Goal: Transaction & Acquisition: Purchase product/service

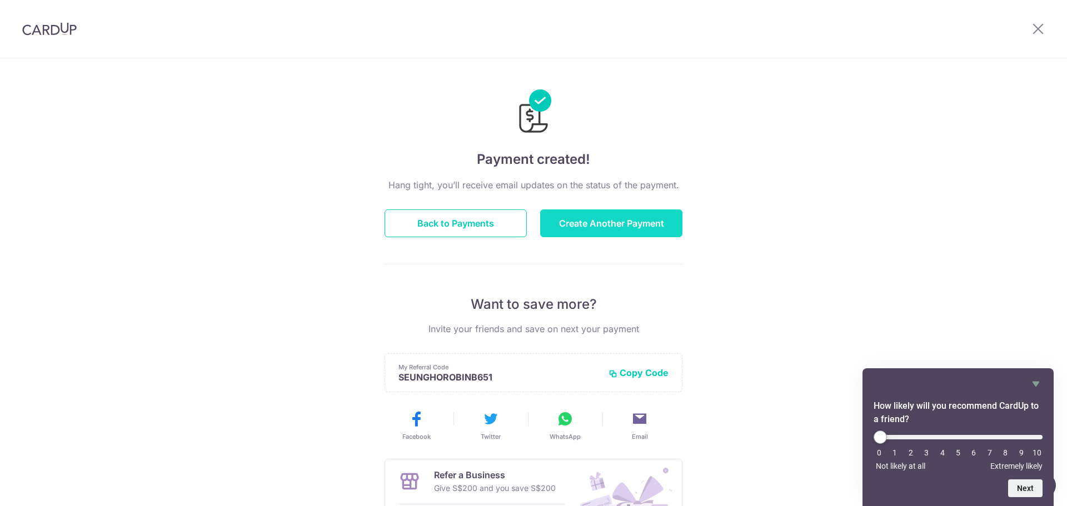
click at [612, 224] on button "Create Another Payment" at bounding box center [611, 224] width 142 height 28
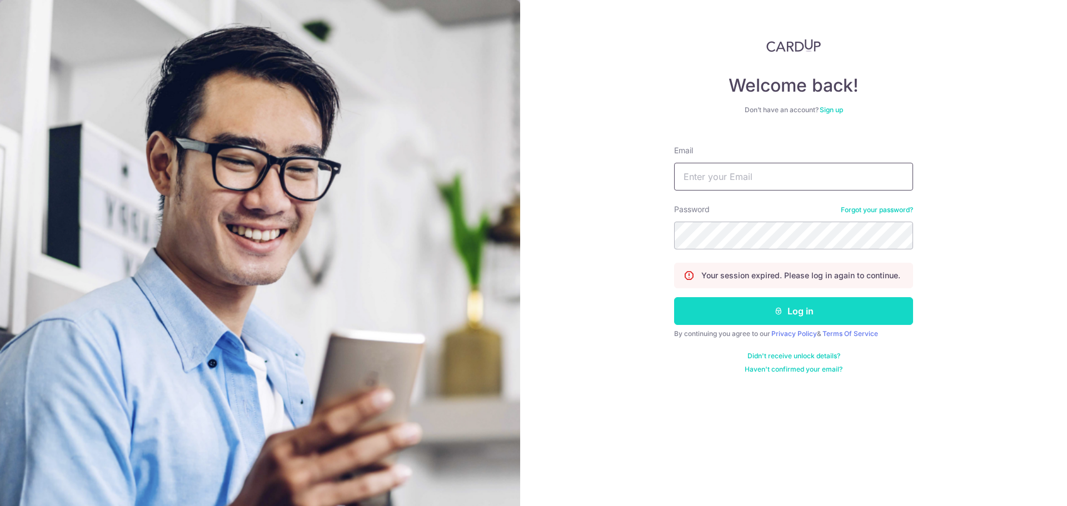
type input "drbdds@gmail.com"
click at [792, 314] on button "Log in" at bounding box center [793, 311] width 239 height 28
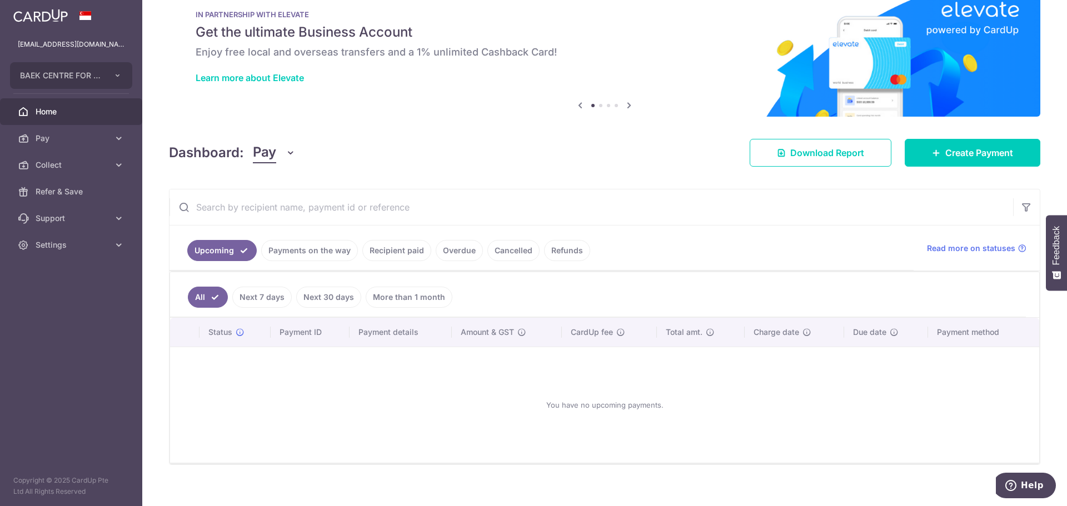
scroll to position [37, 0]
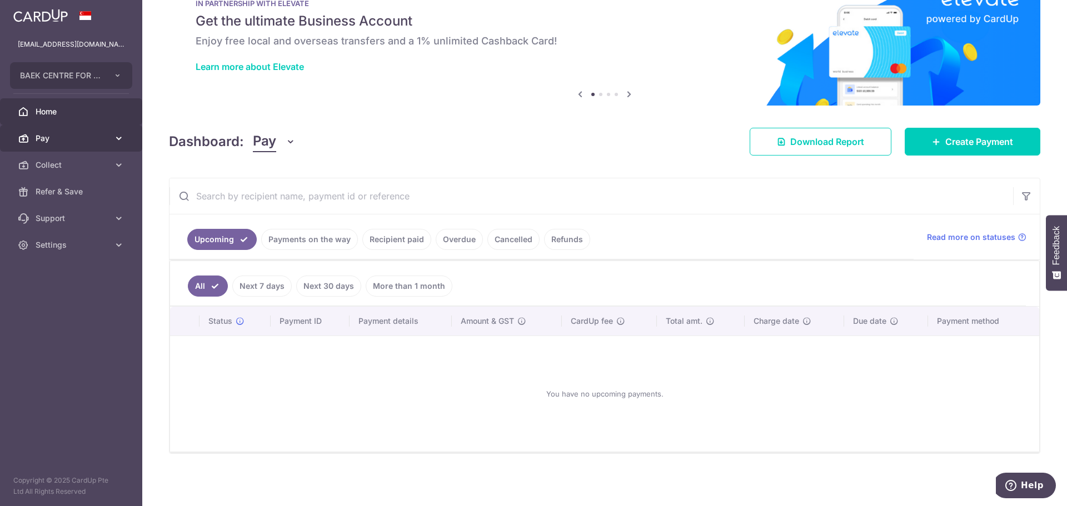
click at [56, 135] on span "Pay" at bounding box center [72, 138] width 73 height 11
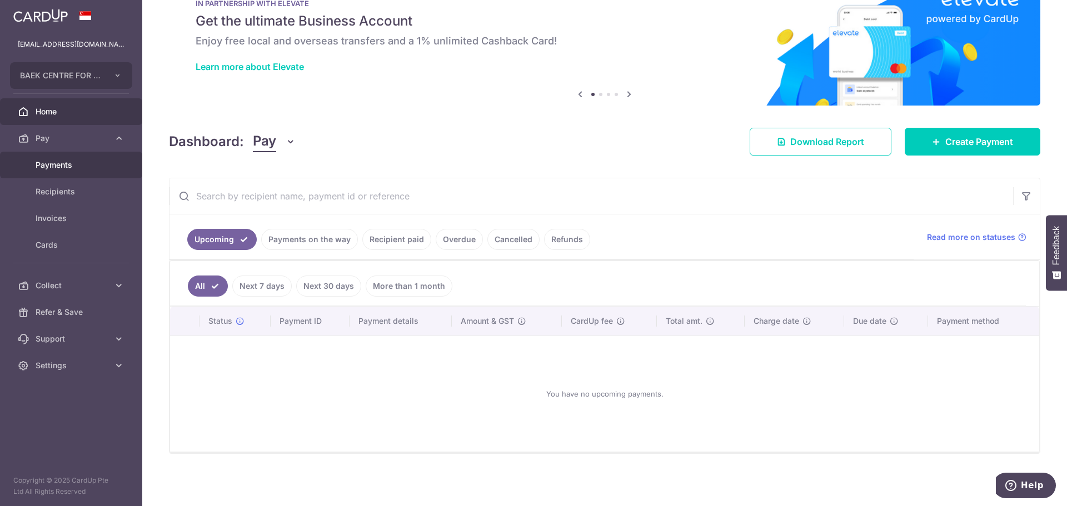
click at [61, 168] on span "Payments" at bounding box center [72, 165] width 73 height 11
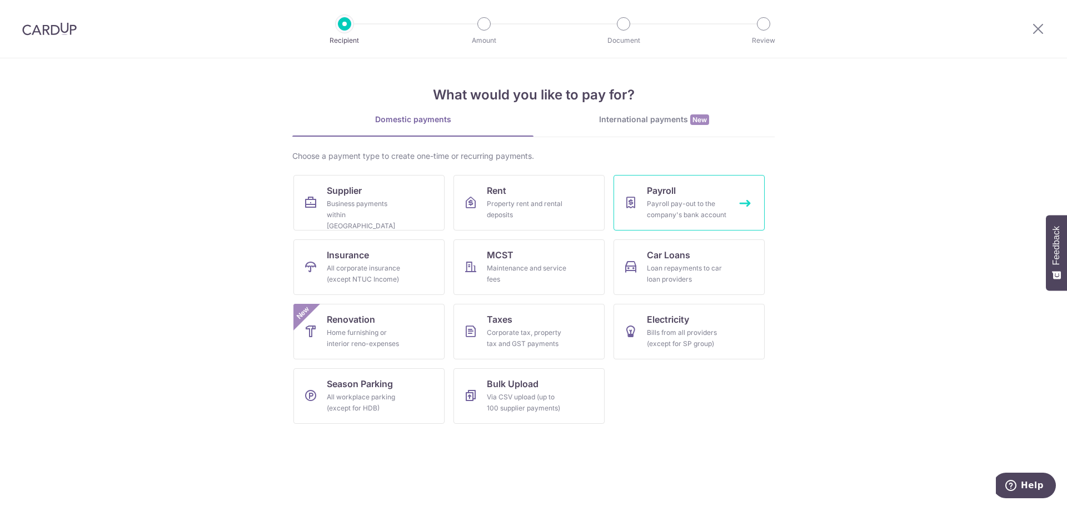
click at [748, 205] on link "Payroll Payroll pay-out to the company's bank account" at bounding box center [689, 203] width 151 height 56
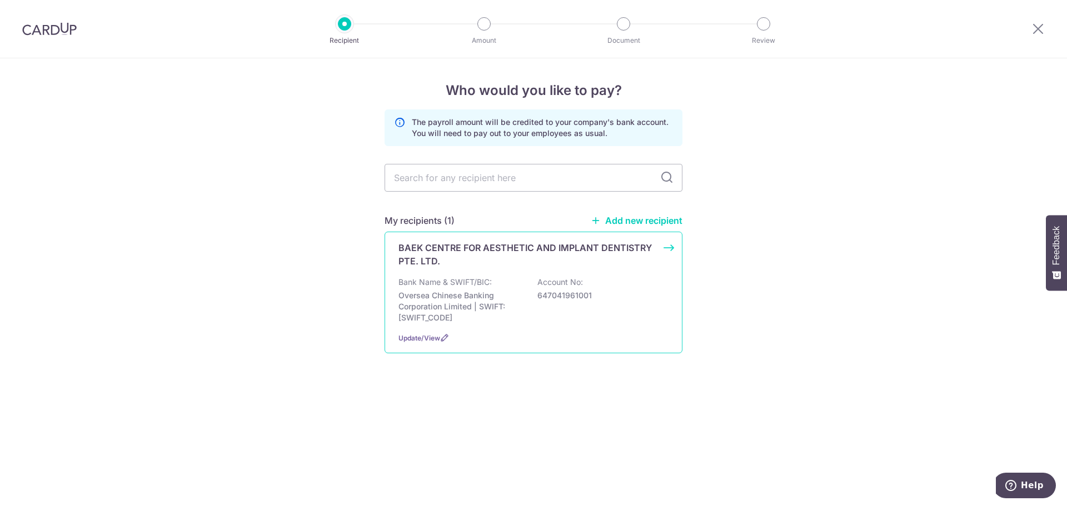
click at [668, 247] on div "BAEK CENTRE FOR AESTHETIC AND IMPLANT DENTISTRY PTE. LTD. Bank Name & SWIFT/BIC…" at bounding box center [534, 293] width 298 height 122
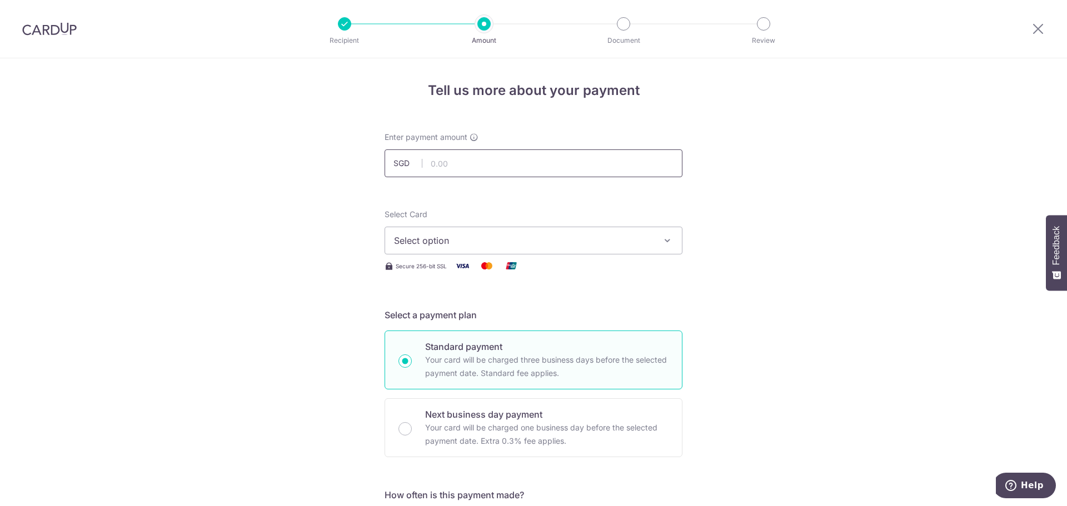
click at [481, 162] on input "text" at bounding box center [534, 164] width 298 height 28
paste input "42,367.73"
type input "42,367.73"
click at [670, 239] on icon "button" at bounding box center [667, 240] width 11 height 11
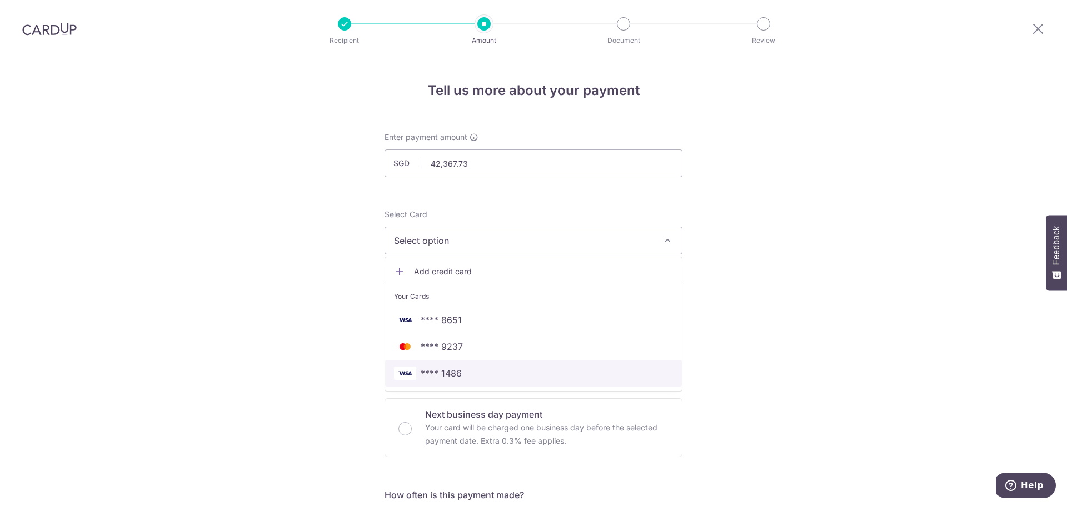
click at [473, 366] on link "**** 1486" at bounding box center [533, 373] width 297 height 27
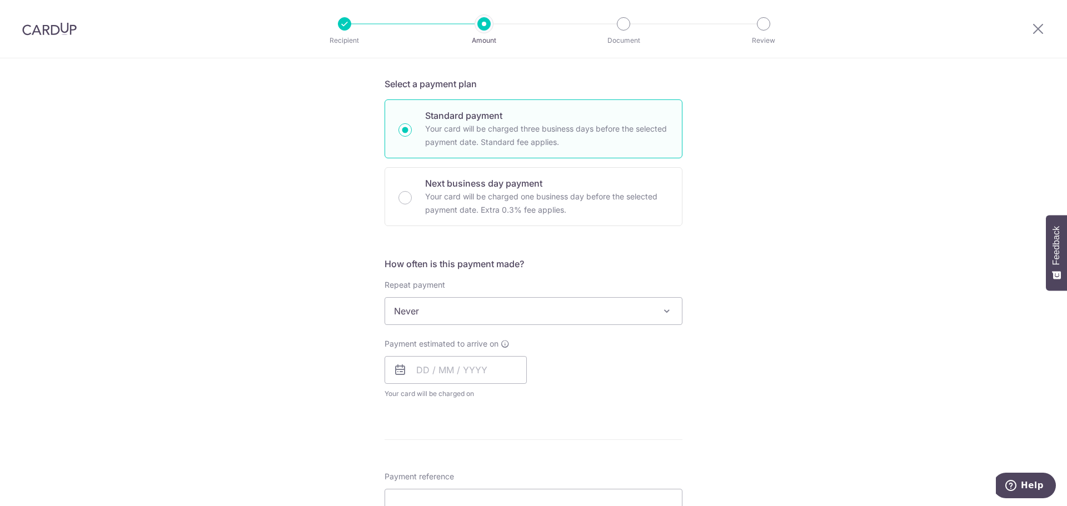
scroll to position [334, 0]
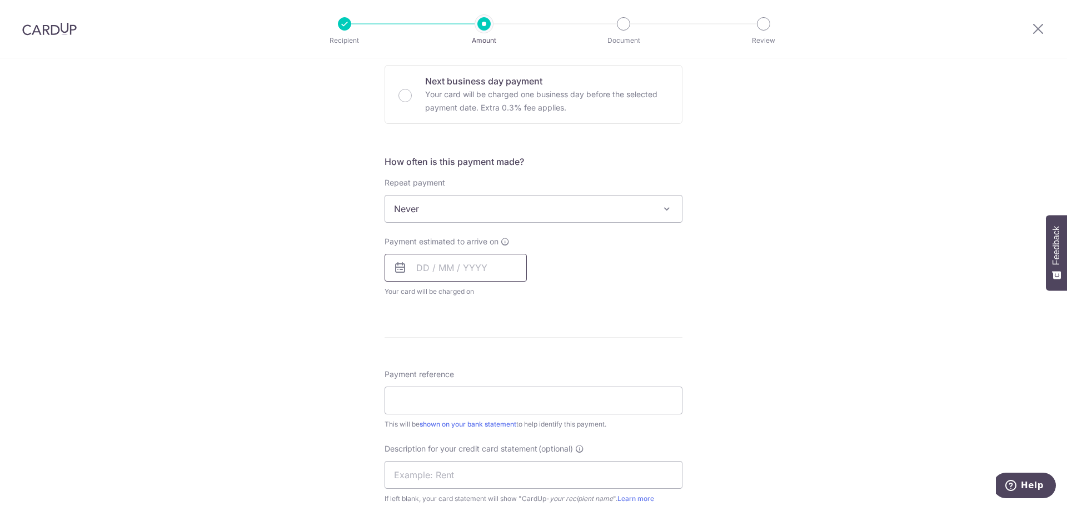
click at [481, 269] on input "text" at bounding box center [456, 268] width 142 height 28
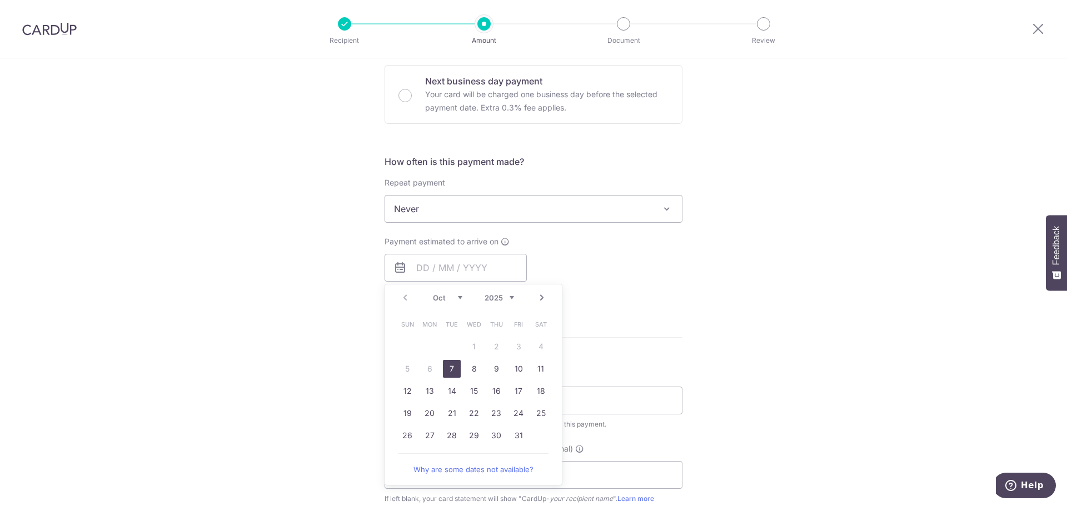
click at [445, 367] on link "7" at bounding box center [452, 369] width 18 height 18
type input "07/10/2025"
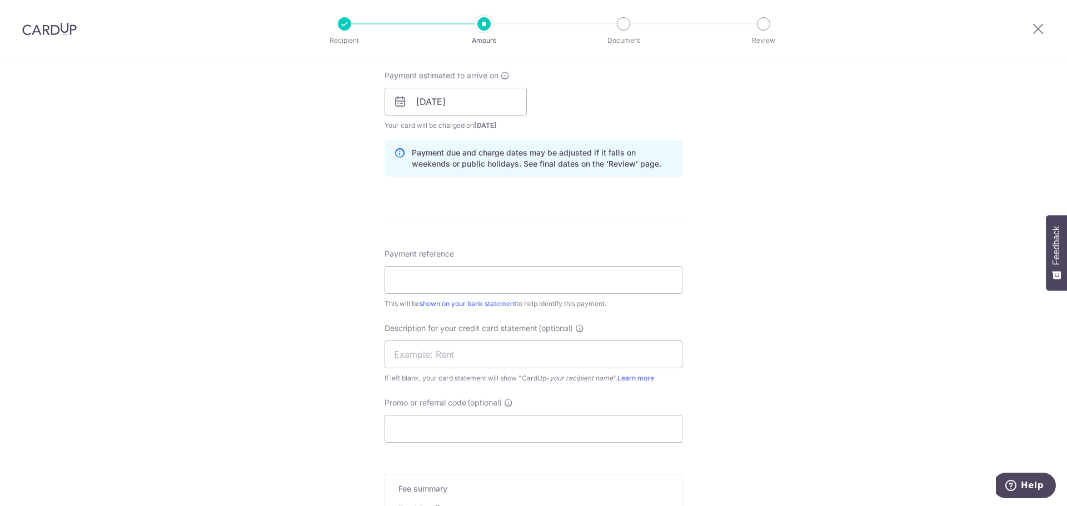
scroll to position [500, 0]
click at [517, 277] on input "Payment reference" at bounding box center [534, 280] width 298 height 28
click at [778, 288] on div "Tell us more about your payment Enter payment amount SGD 42,367.73 42367.73 Sel…" at bounding box center [533, 115] width 1067 height 1115
click at [625, 279] on input "Payment reference" at bounding box center [534, 280] width 298 height 28
type input "payroll"
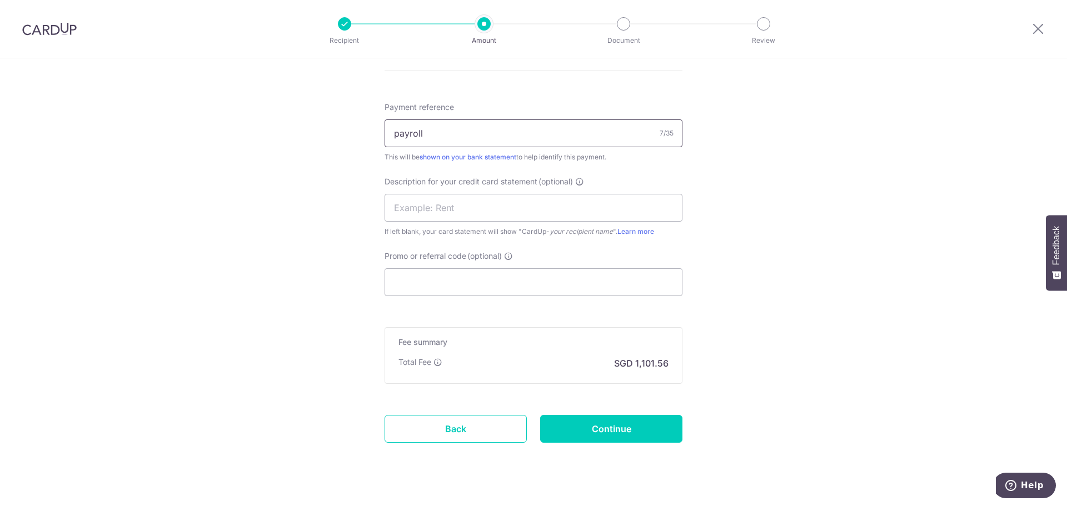
scroll to position [667, 0]
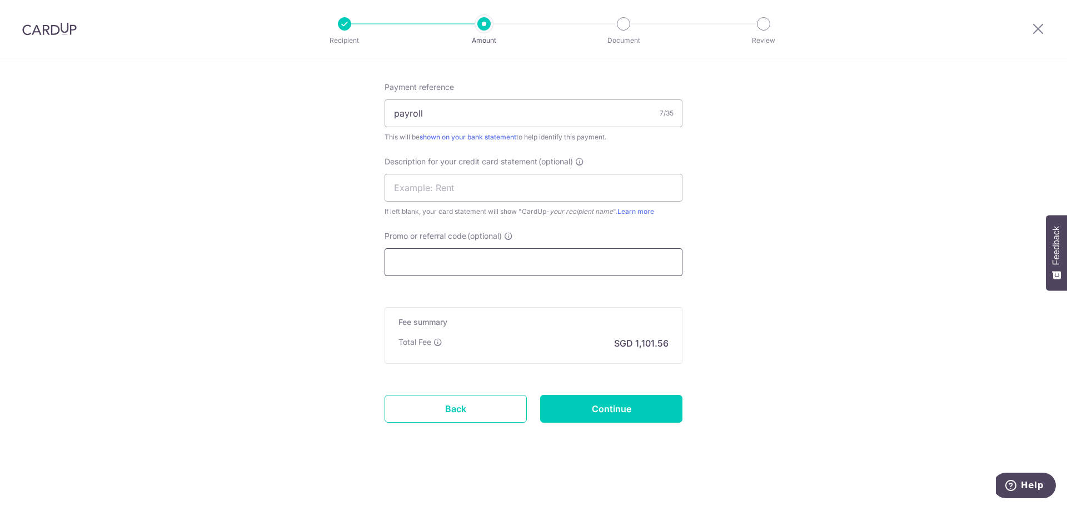
click at [521, 261] on input "Promo or referral code (optional)" at bounding box center [534, 263] width 298 height 28
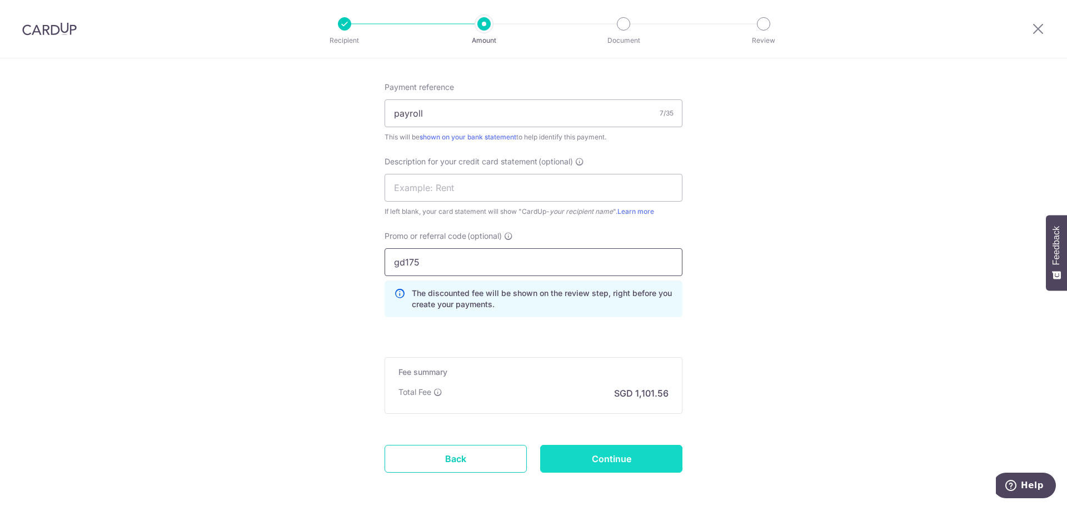
type input "gd175"
click at [613, 461] on input "Continue" at bounding box center [611, 459] width 142 height 28
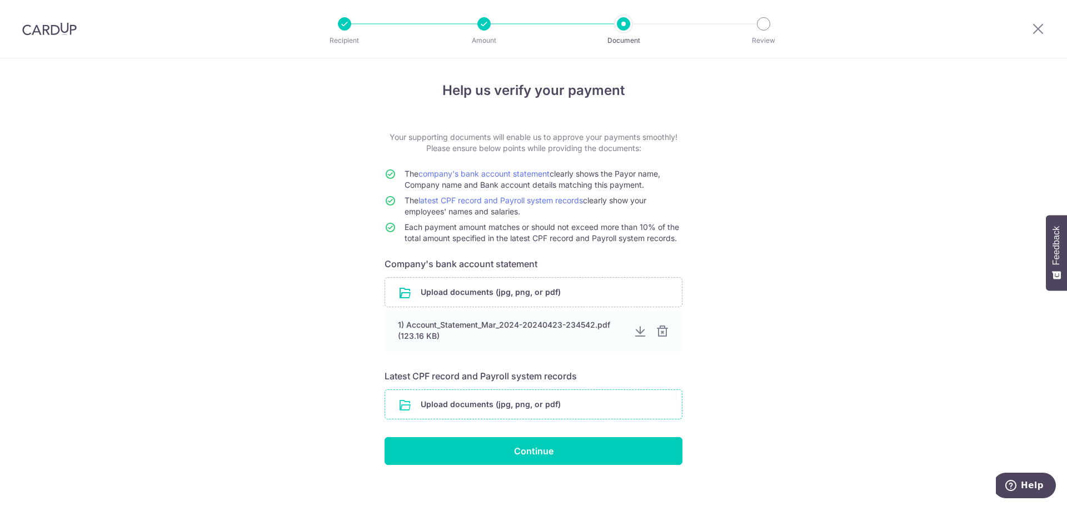
click at [499, 403] on input "file" at bounding box center [533, 404] width 297 height 29
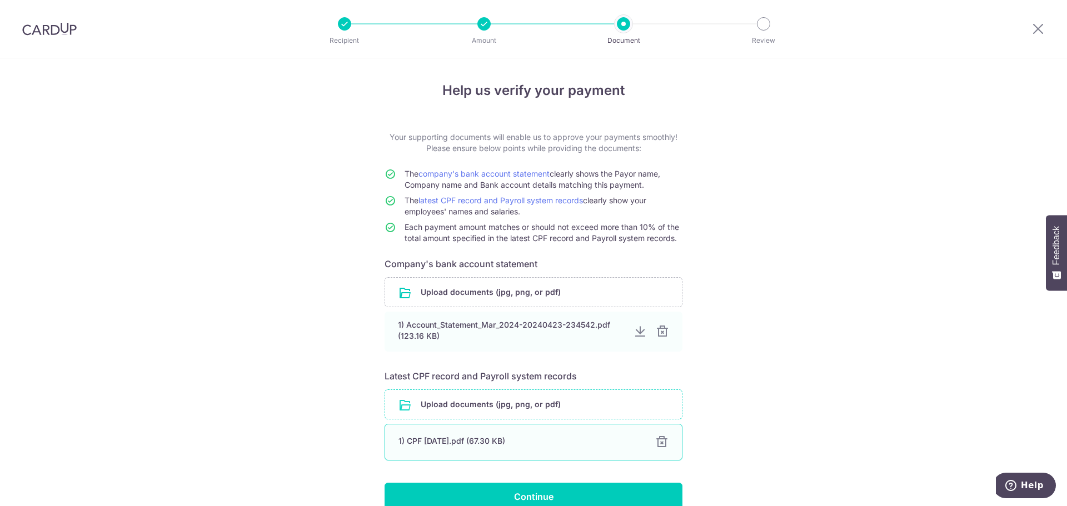
click at [661, 442] on div at bounding box center [661, 442] width 13 height 13
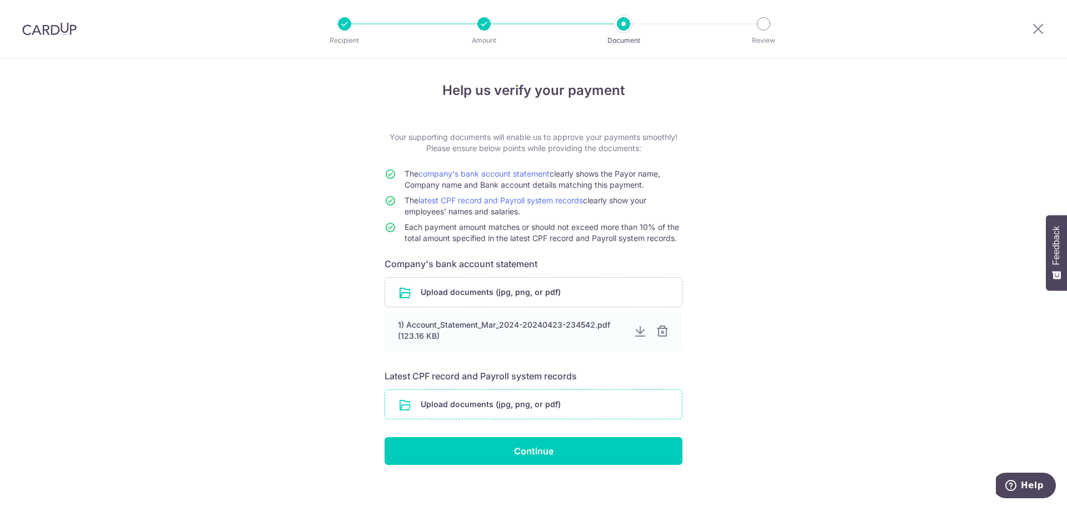
click at [488, 403] on input "file" at bounding box center [533, 404] width 297 height 29
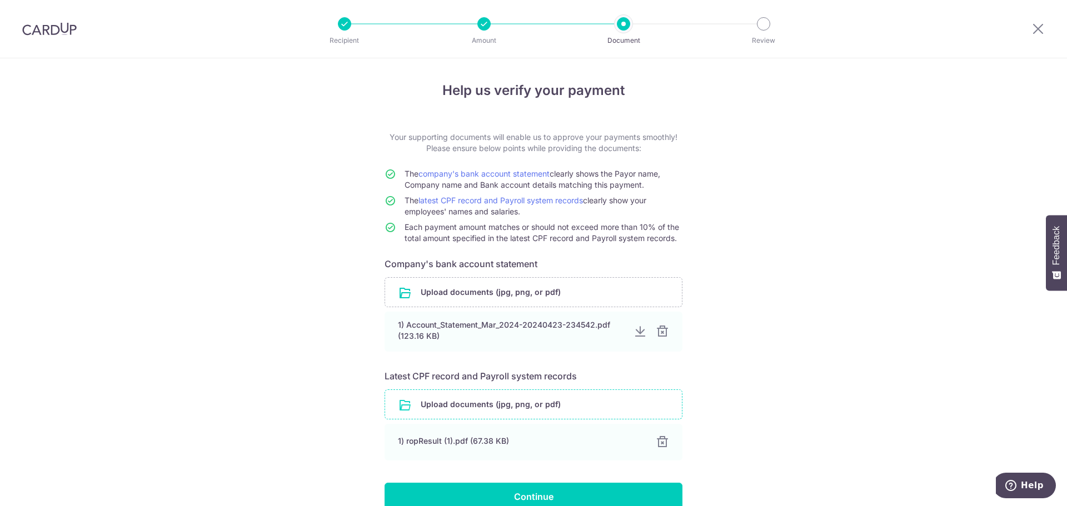
click at [506, 401] on input "file" at bounding box center [533, 404] width 297 height 29
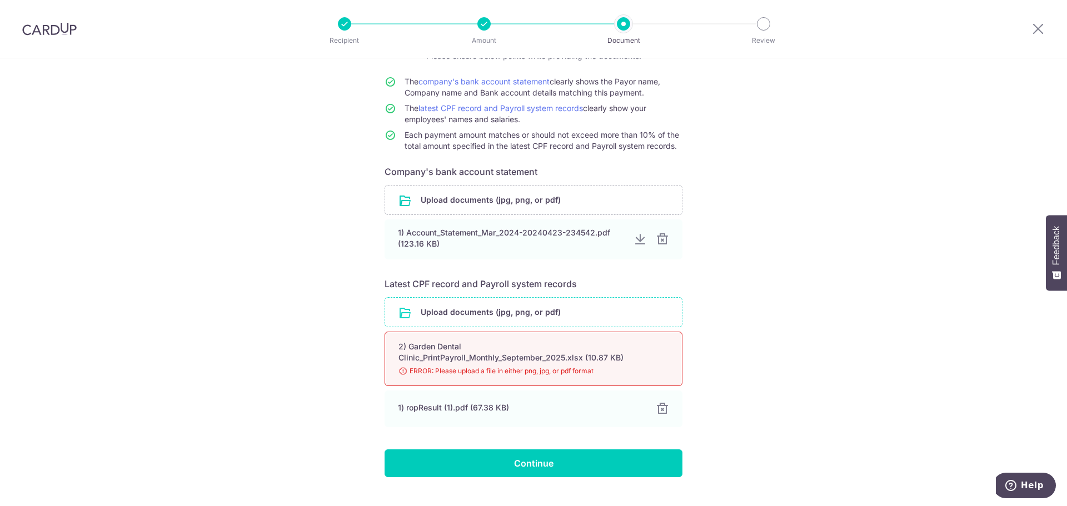
scroll to position [111, 0]
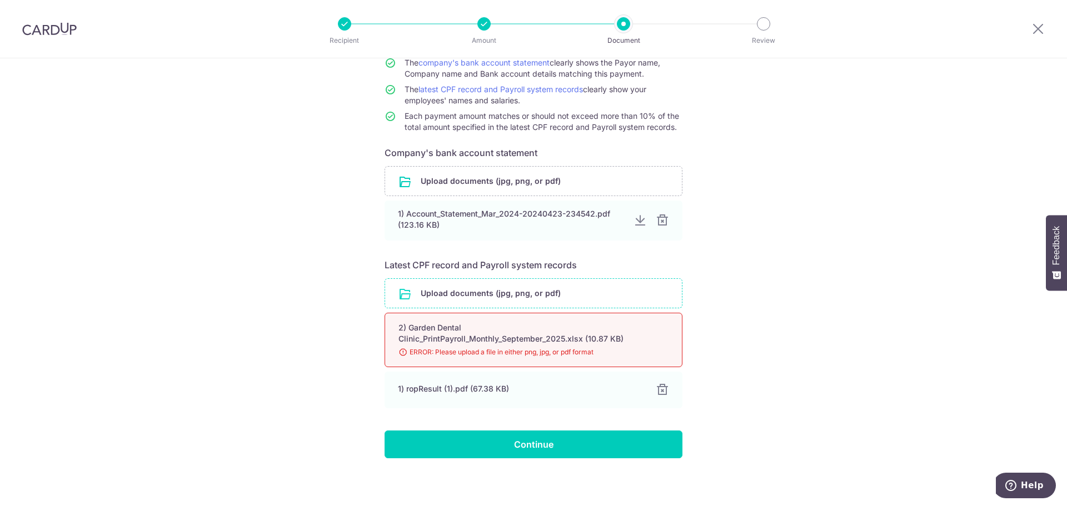
click at [560, 335] on div "2) Garden Dental Clinic_PrintPayroll_Monthly_September_2025.xlsx (10.87 KB)" at bounding box center [521, 333] width 244 height 22
click at [497, 292] on input "file" at bounding box center [533, 293] width 297 height 29
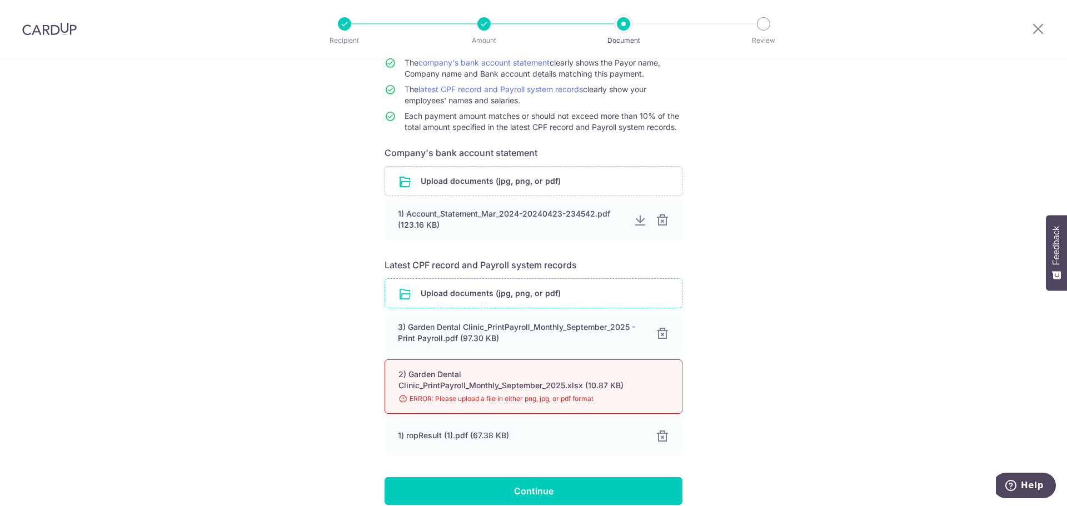
scroll to position [162, 0]
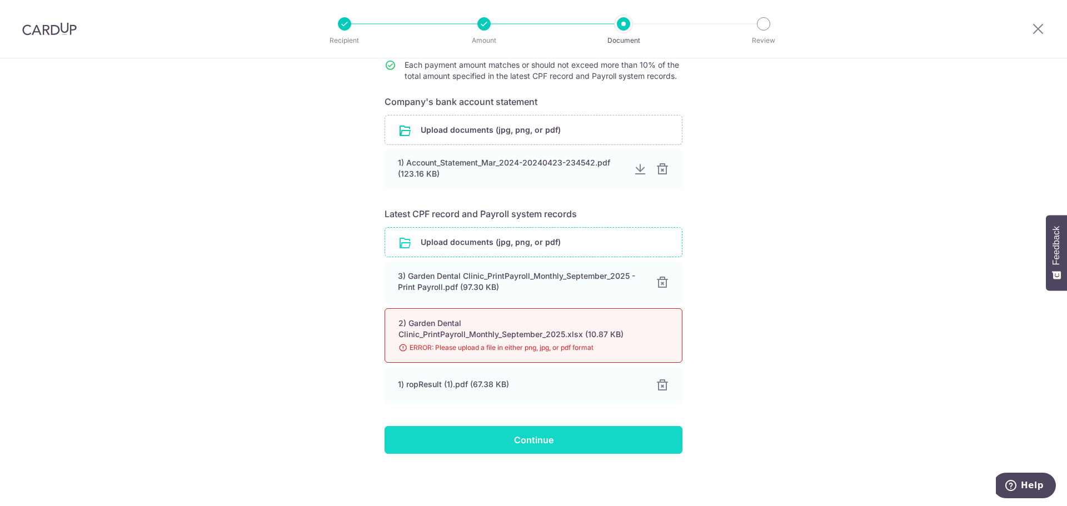
click at [507, 440] on input "Continue" at bounding box center [534, 440] width 298 height 28
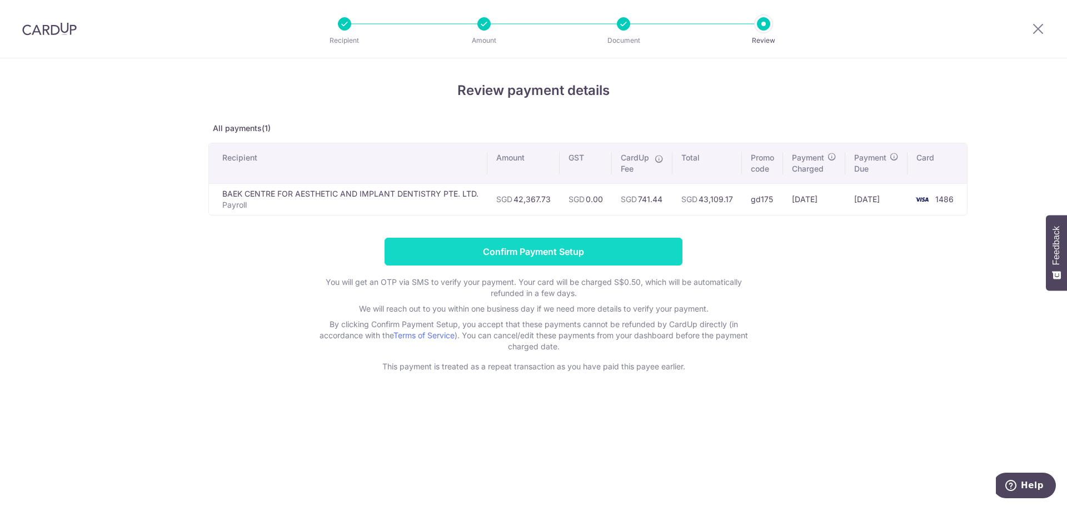
click at [559, 252] on input "Confirm Payment Setup" at bounding box center [534, 252] width 298 height 28
